Goal: Transaction & Acquisition: Obtain resource

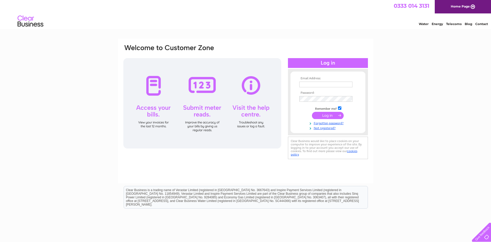
type input "jay@jaysstudio.co.uk"
click at [323, 114] on input "submit" at bounding box center [328, 115] width 32 height 7
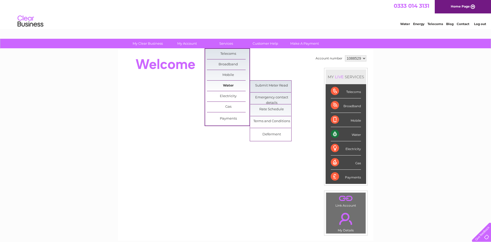
click at [229, 84] on link "Water" at bounding box center [228, 85] width 43 height 10
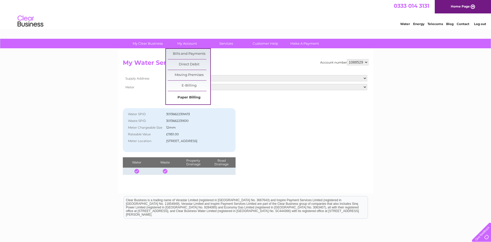
click at [191, 99] on link "Paper Billing" at bounding box center [189, 97] width 43 height 10
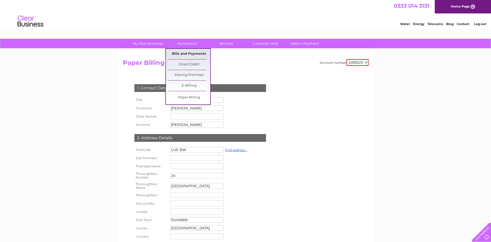
click at [188, 53] on link "Bills and Payments" at bounding box center [189, 54] width 43 height 10
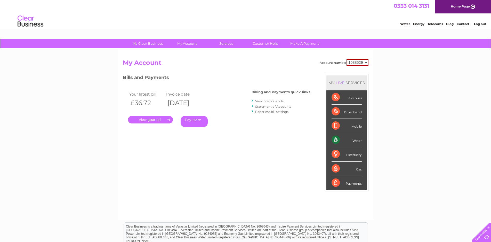
click at [168, 118] on link "." at bounding box center [150, 119] width 45 height 7
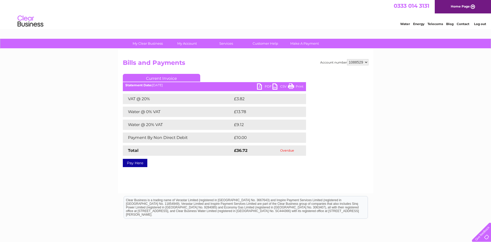
click at [159, 76] on link "Current Invoice" at bounding box center [161, 78] width 77 height 8
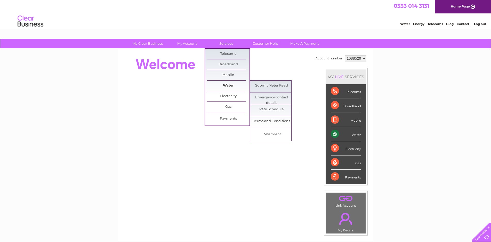
click at [230, 85] on link "Water" at bounding box center [228, 85] width 43 height 10
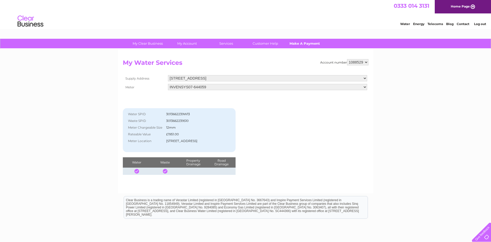
click at [300, 42] on link "Make A Payment" at bounding box center [304, 44] width 43 height 10
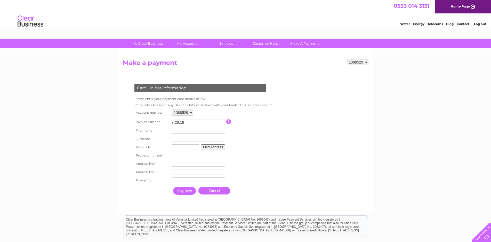
click at [365, 62] on select "1088529" at bounding box center [357, 62] width 21 height 6
click at [347, 59] on select "1088529" at bounding box center [357, 62] width 21 height 6
click at [190, 113] on select "1088529" at bounding box center [182, 112] width 21 height 6
click at [172, 109] on select "1088529" at bounding box center [182, 112] width 21 height 6
click at [186, 190] on input "Pay Now" at bounding box center [184, 191] width 23 height 8
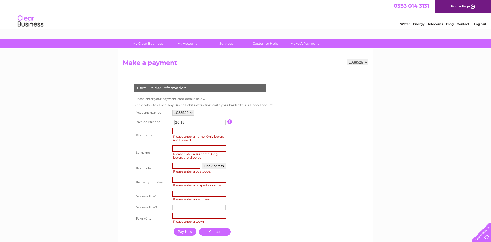
click at [262, 179] on table "Account number 1088529 Invoice Balance £ 26.18 First name Surname Postcode" at bounding box center [203, 173] width 141 height 130
click at [212, 231] on link "Cancel" at bounding box center [215, 231] width 32 height 7
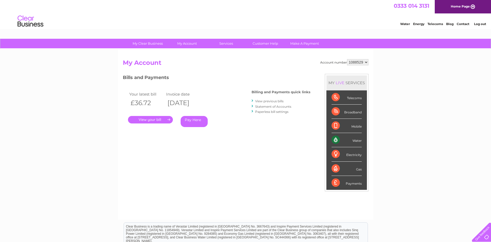
click at [167, 117] on link "." at bounding box center [150, 119] width 45 height 7
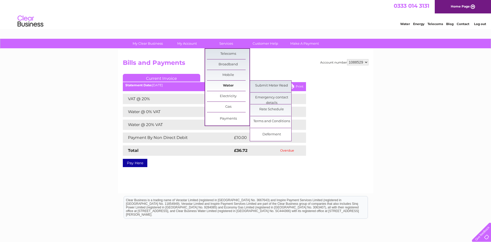
click at [231, 84] on link "Water" at bounding box center [228, 85] width 43 height 10
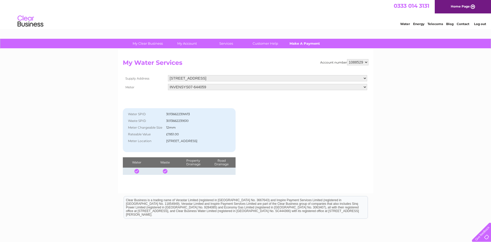
click at [304, 43] on link "Make A Payment" at bounding box center [304, 44] width 43 height 10
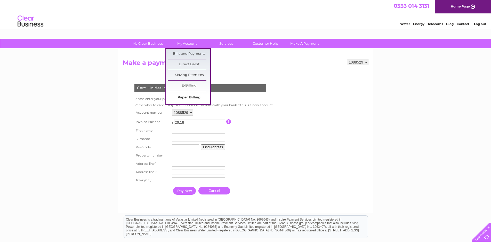
click at [191, 96] on link "Paper Billing" at bounding box center [189, 97] width 43 height 10
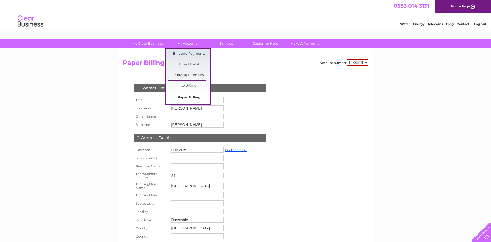
click at [190, 97] on link "Paper Billing" at bounding box center [189, 97] width 43 height 10
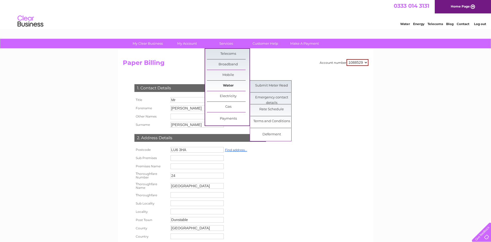
click at [228, 84] on link "Water" at bounding box center [228, 85] width 43 height 10
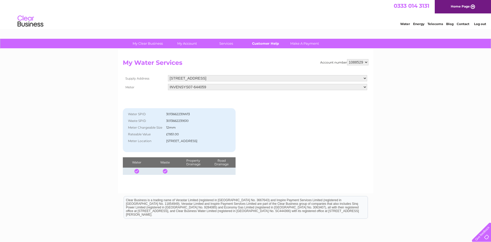
click at [263, 42] on link "Customer Help" at bounding box center [265, 44] width 43 height 10
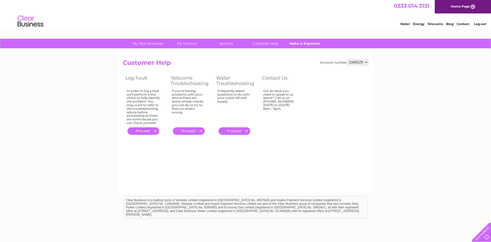
click at [302, 42] on link "Make A Payment" at bounding box center [304, 44] width 43 height 10
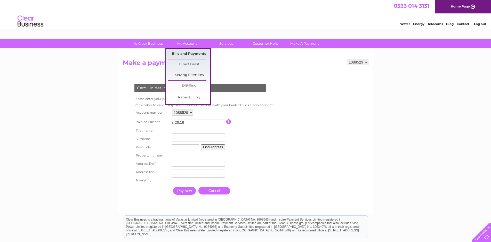
click at [188, 54] on link "Bills and Payments" at bounding box center [189, 54] width 43 height 10
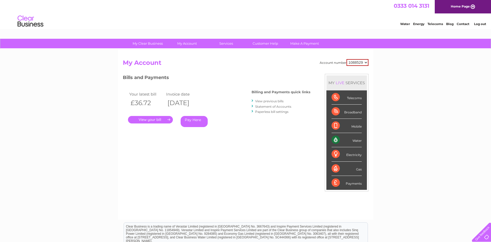
click at [263, 100] on link "View previous bills" at bounding box center [269, 101] width 28 height 4
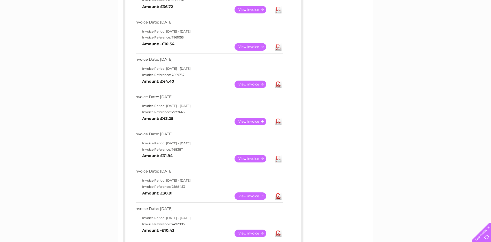
scroll to position [103, 0]
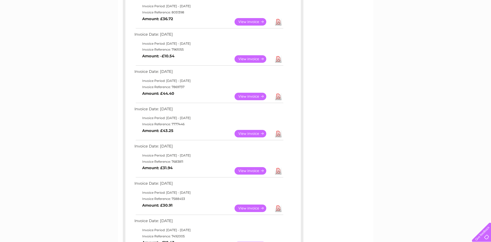
click at [251, 208] on link "View" at bounding box center [254, 207] width 38 height 7
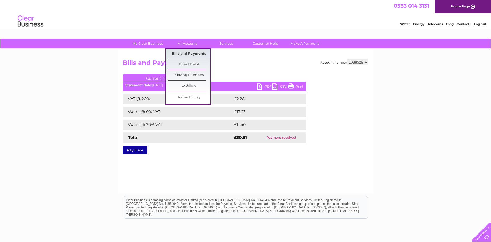
click at [187, 52] on link "Bills and Payments" at bounding box center [189, 54] width 43 height 10
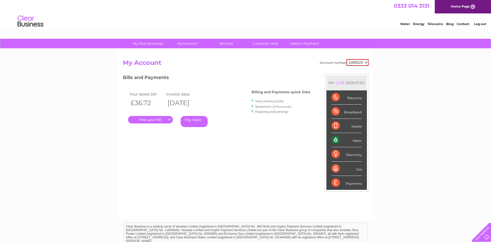
click at [261, 100] on link "View previous bills" at bounding box center [269, 101] width 28 height 4
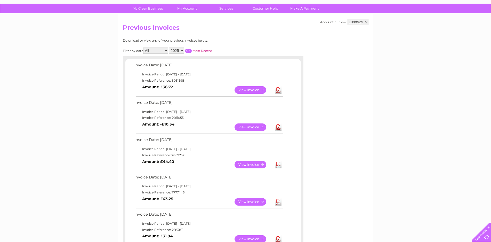
scroll to position [26, 0]
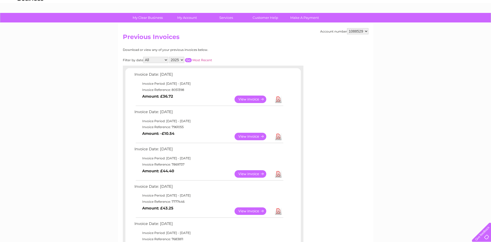
click at [278, 99] on link "Download" at bounding box center [278, 98] width 6 height 7
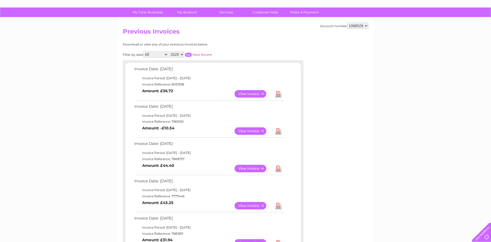
scroll to position [0, 0]
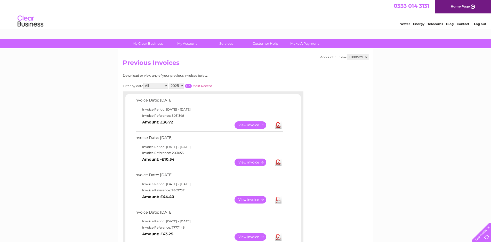
click at [276, 123] on link "Download" at bounding box center [278, 124] width 6 height 7
